Goal: Task Accomplishment & Management: Complete application form

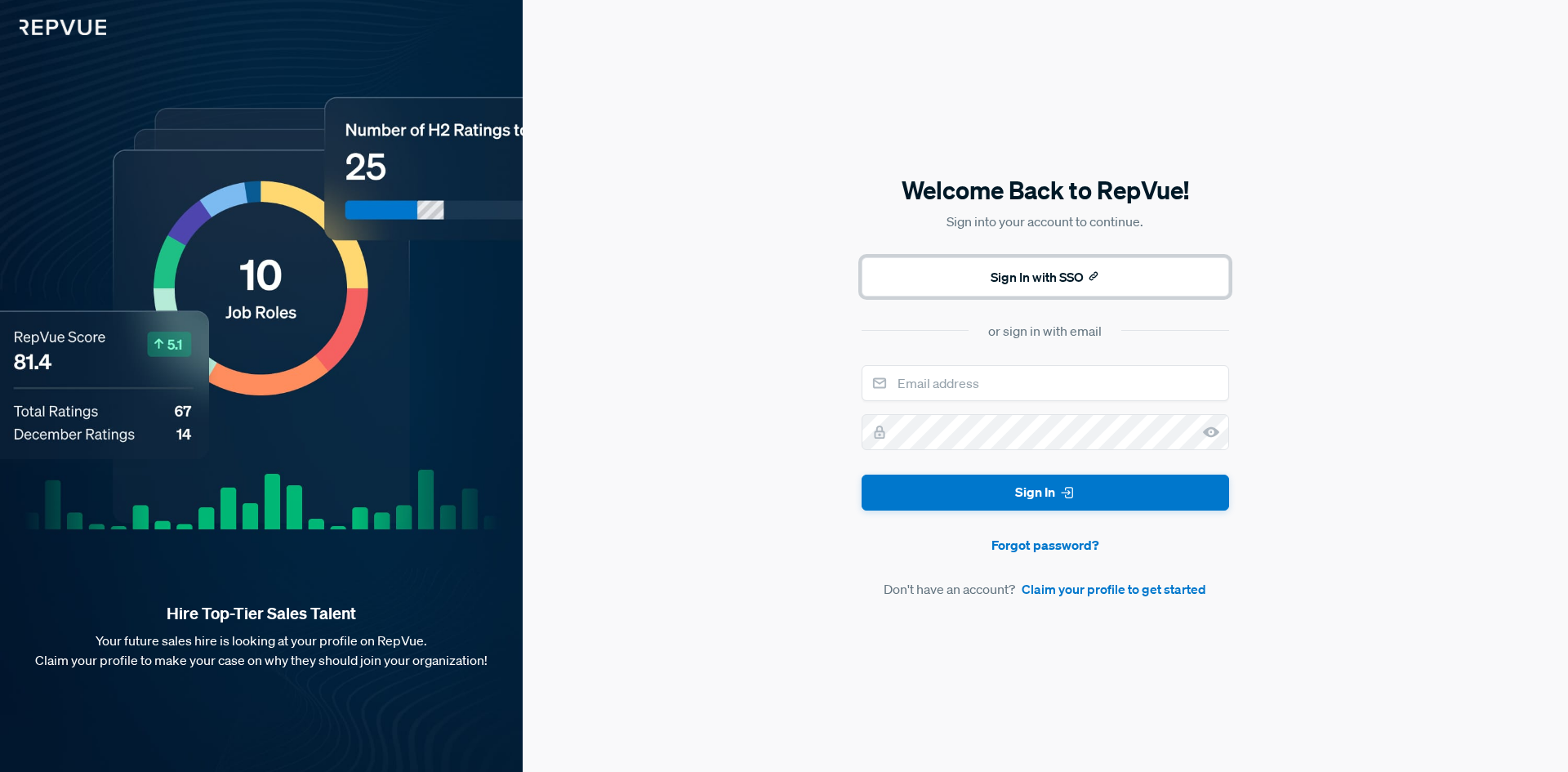
click at [1038, 278] on button "Sign In with SSO" at bounding box center [1045, 277] width 368 height 40
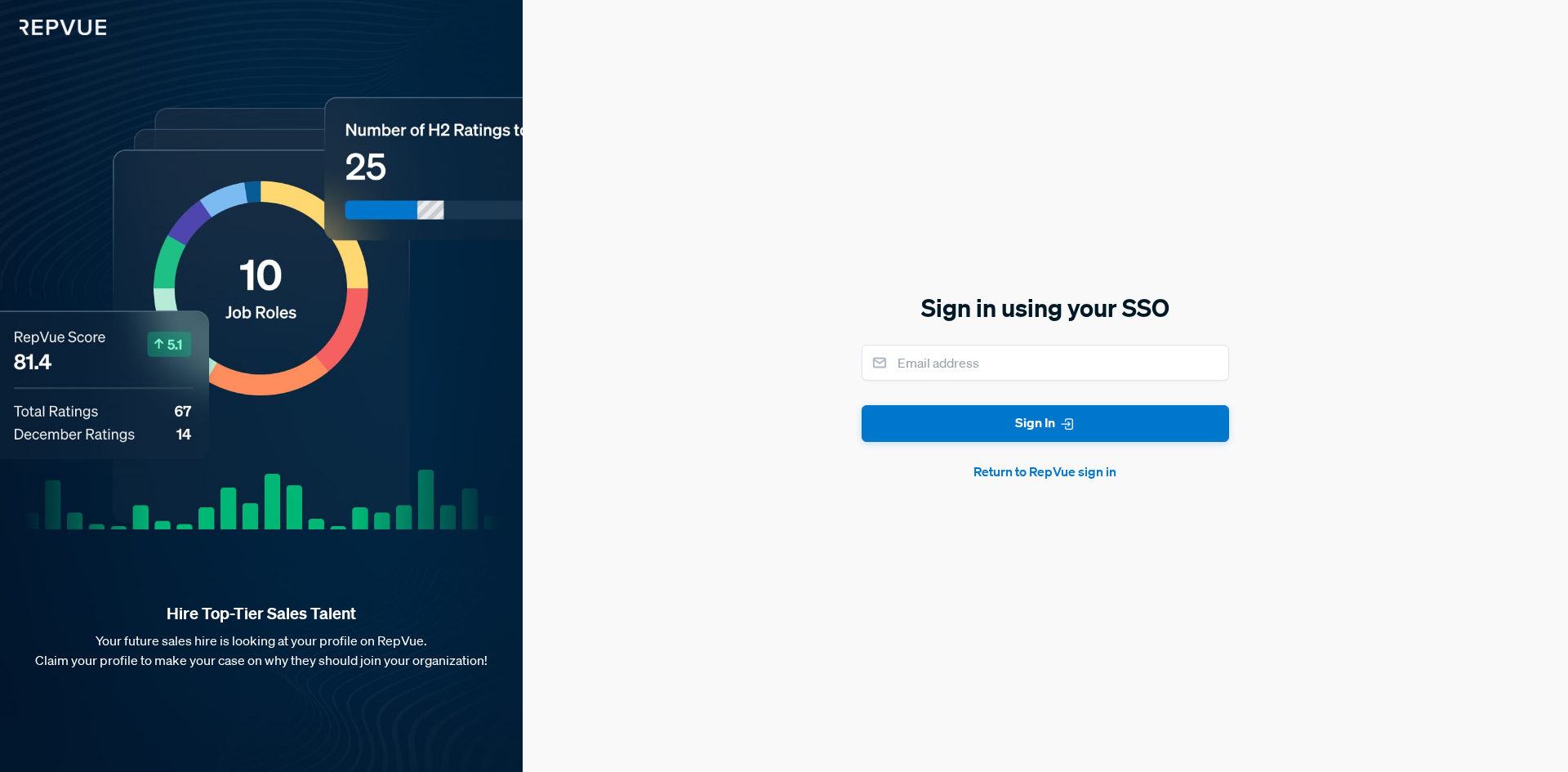
click at [1054, 474] on button "Return to RepVue sign in" at bounding box center [1045, 471] width 368 height 19
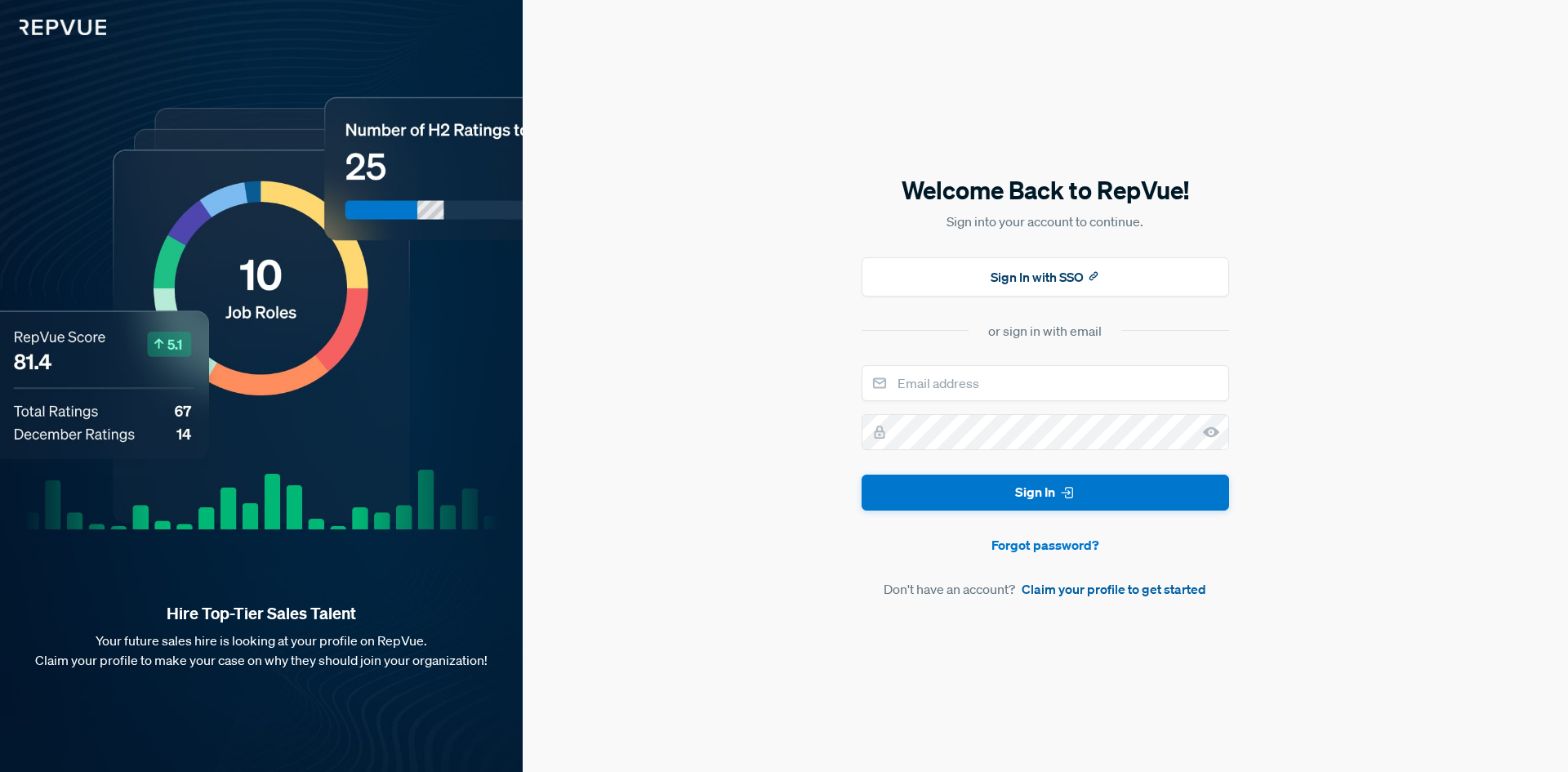
click at [1080, 599] on link "Claim your profile to get started" at bounding box center [1114, 588] width 184 height 19
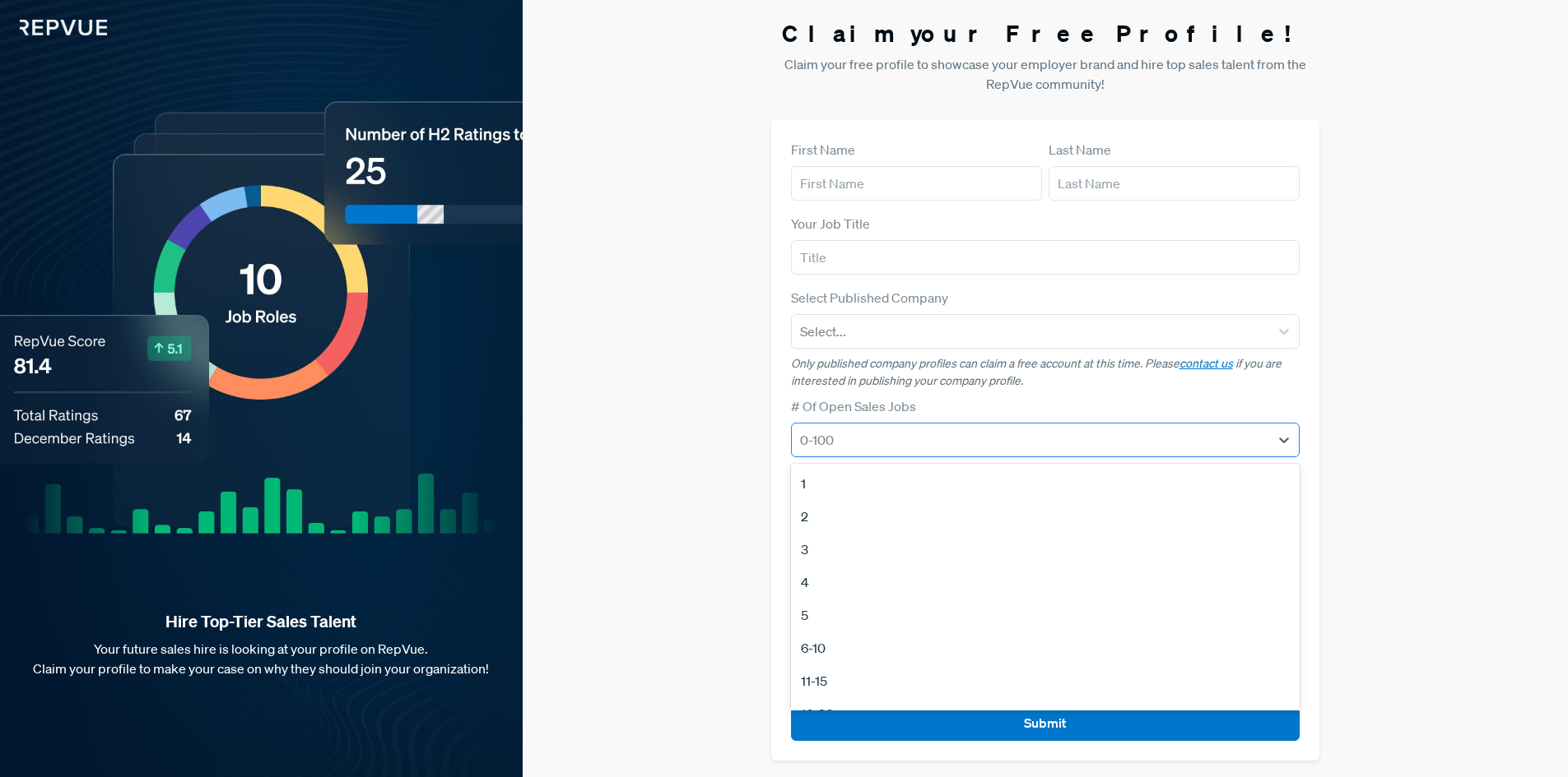
click at [993, 447] on div at bounding box center [1030, 440] width 462 height 23
click at [938, 492] on div "1" at bounding box center [1045, 483] width 509 height 32
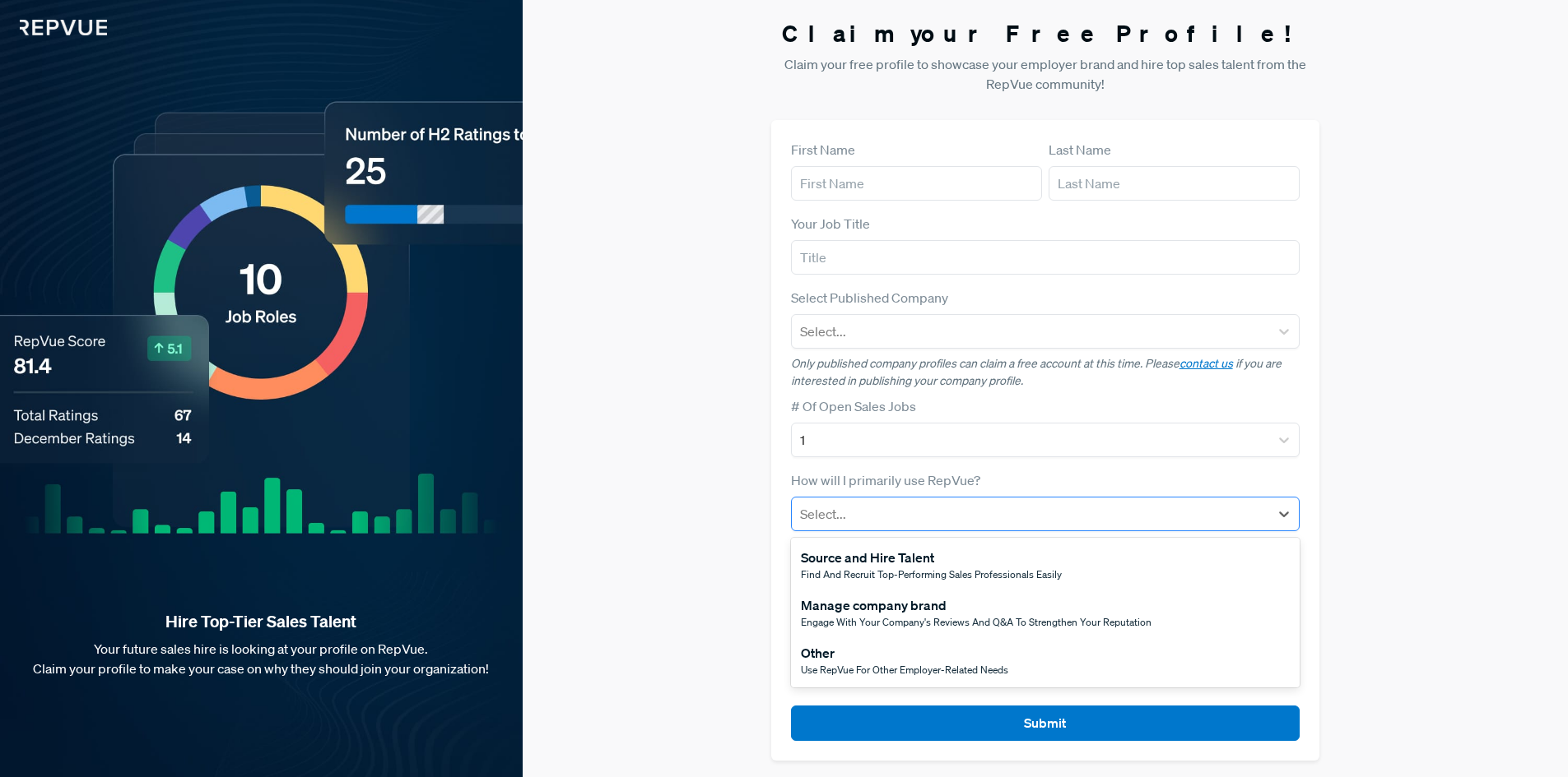
click at [938, 502] on div at bounding box center [1030, 513] width 462 height 23
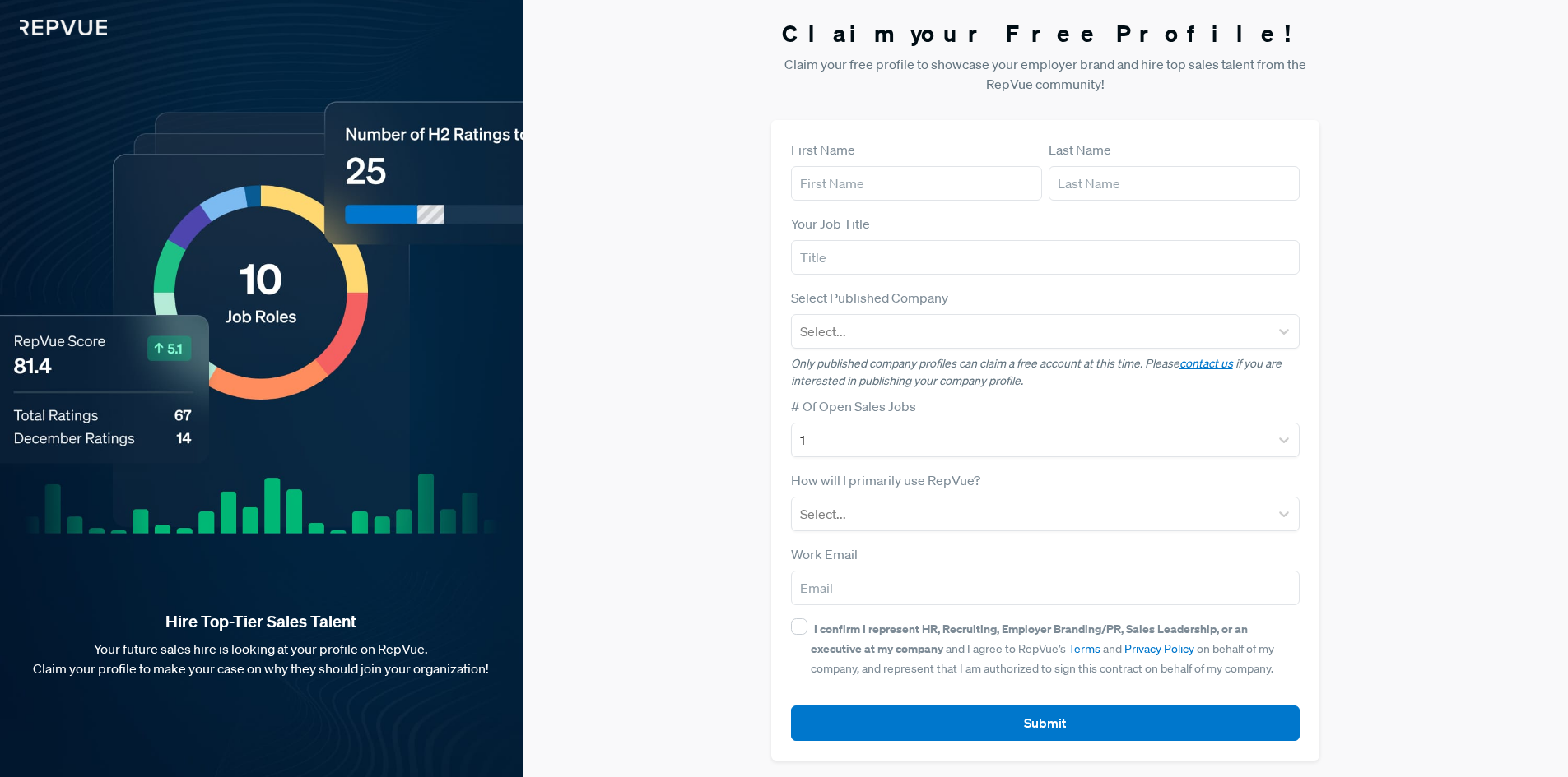
click at [717, 499] on div "Claim your Free Profile! Claim your free profile to showcase your employer bran…" at bounding box center [1045, 390] width 1045 height 781
